Goal: Information Seeking & Learning: Learn about a topic

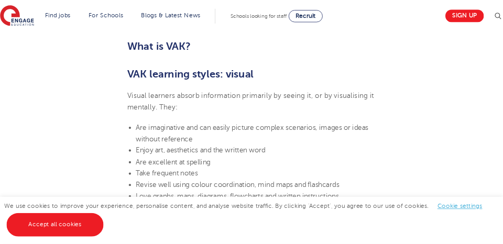
scroll to position [769, 0]
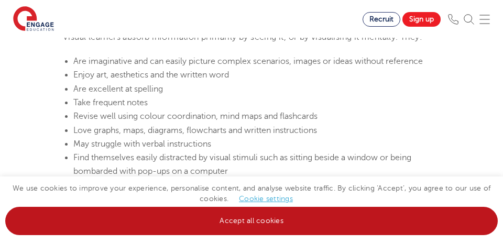
click at [279, 216] on link "Accept all cookies" at bounding box center [251, 221] width 492 height 28
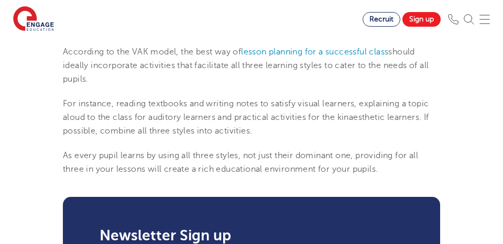
scroll to position [1369, 0]
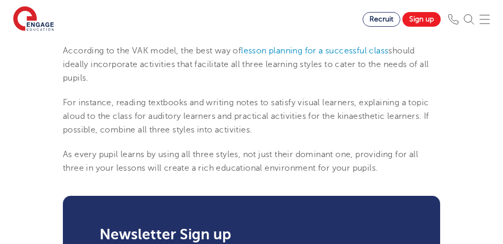
click at [312, 85] on p "According to the VAK model, the best way of lesson planning for a successful cl…" at bounding box center [251, 64] width 377 height 41
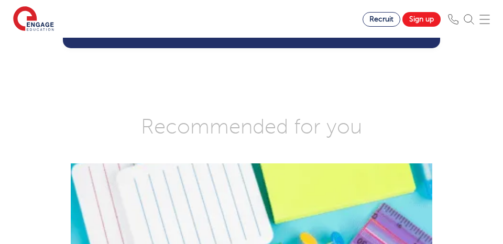
scroll to position [1738, 0]
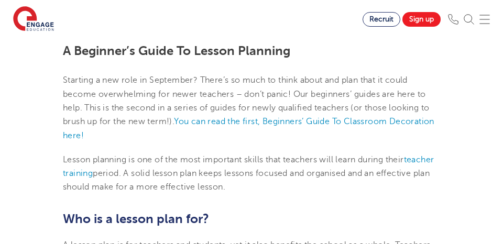
scroll to position [300, 0]
